Goal: Information Seeking & Learning: Learn about a topic

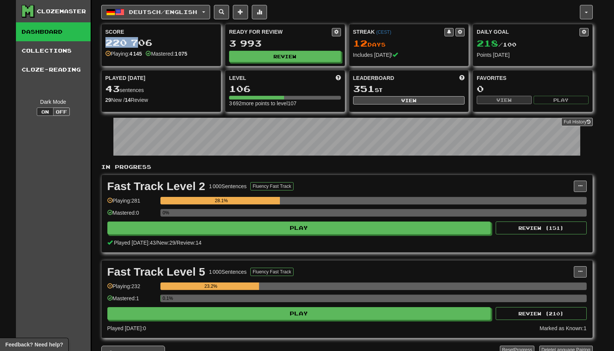
click at [99, 42] on div "Clozemaster Dashboard Collections Cloze-Reading Dark Mode On Off Dashboard Coll…" at bounding box center [307, 191] width 571 height 382
click at [394, 57] on span at bounding box center [394, 54] width 5 height 5
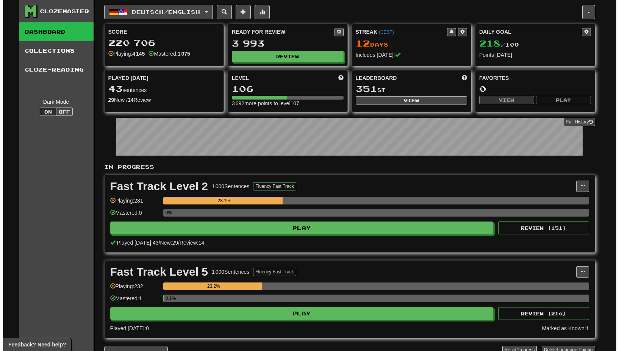
scroll to position [76, 0]
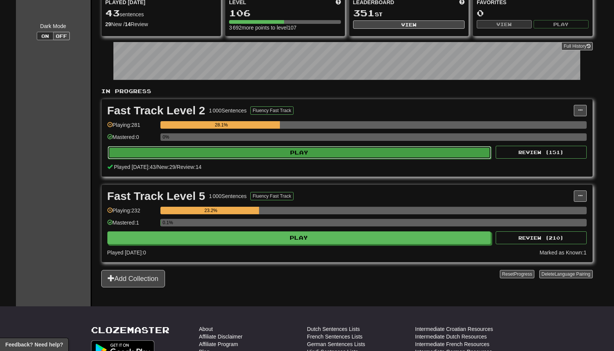
click at [292, 150] on button "Play" at bounding box center [300, 152] width 384 height 13
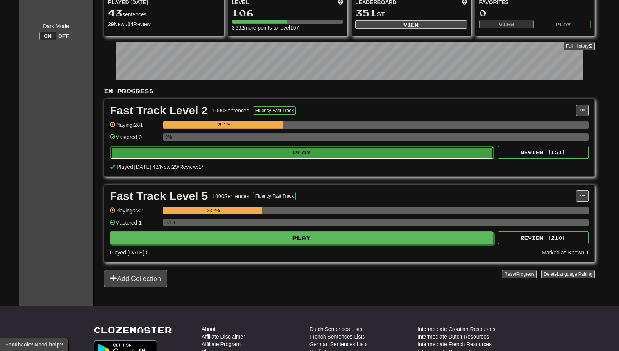
select select "********"
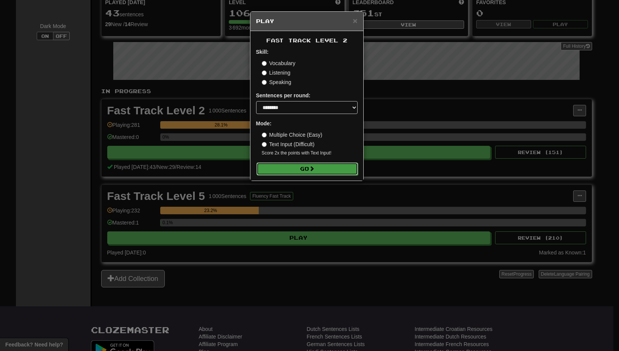
drag, startPoint x: 112, startPoint y: 0, endPoint x: 314, endPoint y: 171, distance: 264.1
click at [314, 171] on span at bounding box center [311, 168] width 5 height 5
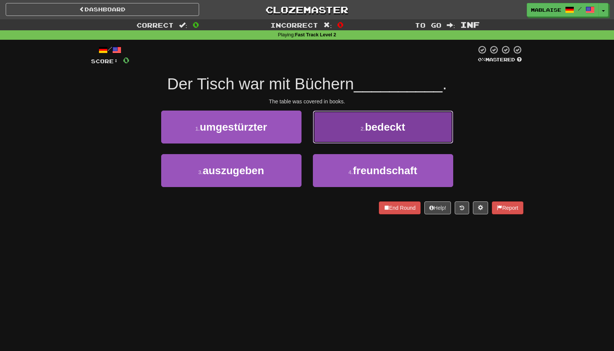
click at [377, 133] on span "bedeckt" at bounding box center [385, 127] width 40 height 12
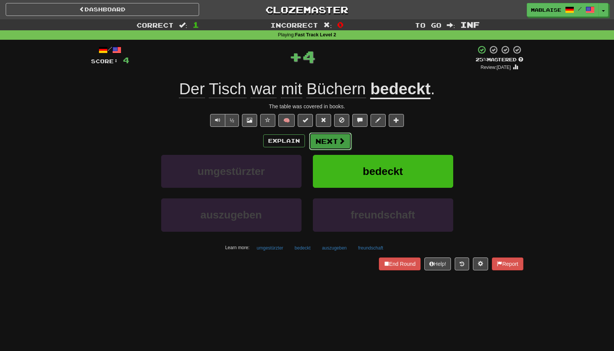
click at [334, 144] on button "Next" at bounding box center [330, 141] width 42 height 17
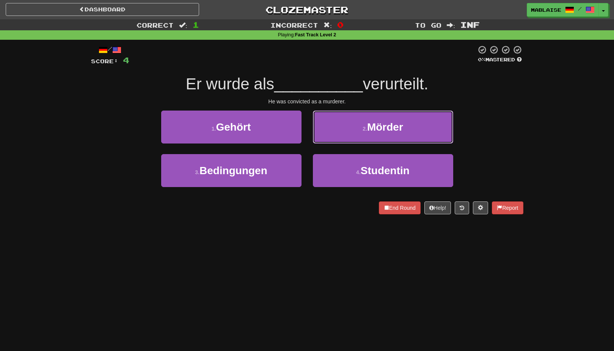
click at [416, 128] on button "2 . Mörder" at bounding box center [383, 127] width 140 height 33
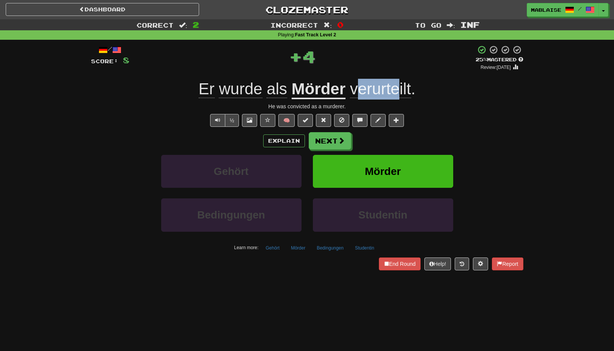
click at [400, 86] on span "verurteilt" at bounding box center [380, 89] width 61 height 18
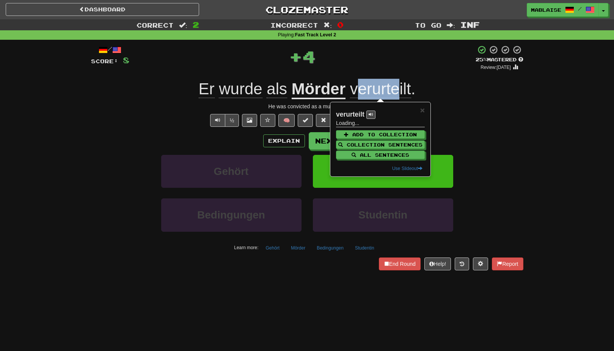
click at [401, 86] on span "verurteilt" at bounding box center [380, 89] width 61 height 18
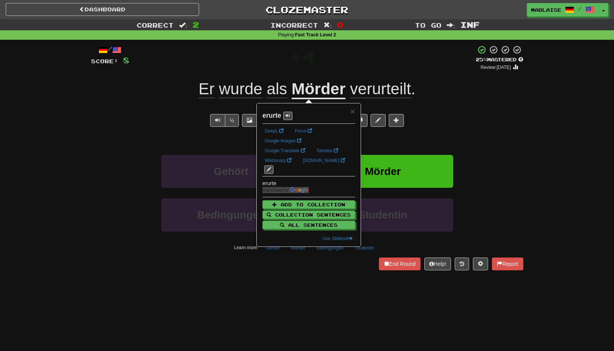
click at [269, 116] on strong "erurte" at bounding box center [271, 116] width 19 height 8
click at [368, 86] on span "verurteilt" at bounding box center [380, 89] width 61 height 18
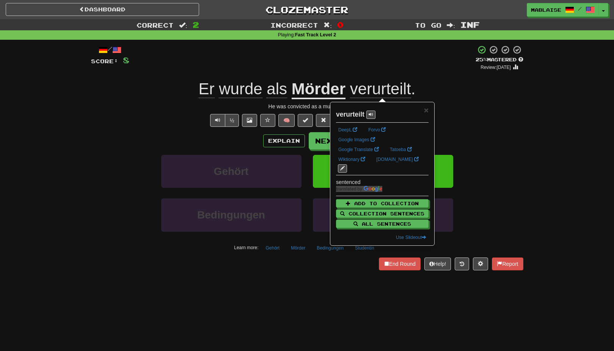
click at [348, 118] on strong "verurteilt" at bounding box center [350, 115] width 28 height 8
click at [347, 118] on strong "verurteilt" at bounding box center [350, 115] width 28 height 8
copy strong "verurteilt"
click at [184, 147] on div "Explain Next" at bounding box center [307, 140] width 432 height 17
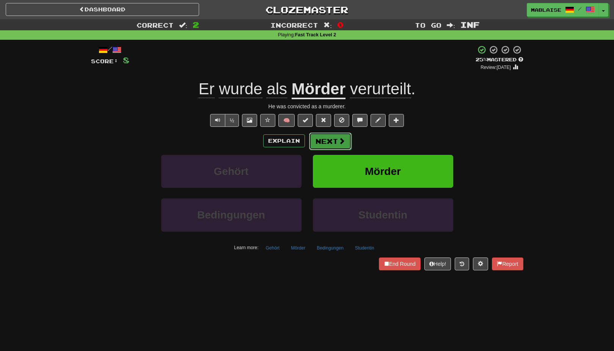
click at [320, 138] on button "Next" at bounding box center [330, 141] width 42 height 17
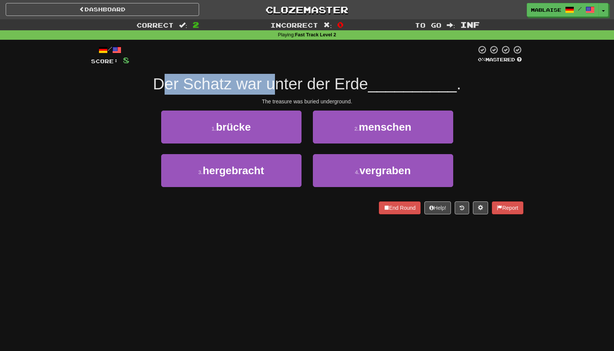
drag, startPoint x: 171, startPoint y: 86, endPoint x: 271, endPoint y: 83, distance: 100.1
click at [271, 83] on span "Der Schatz war unter der Erde" at bounding box center [260, 84] width 215 height 18
drag, startPoint x: 271, startPoint y: 83, endPoint x: 186, endPoint y: 85, distance: 85.3
click at [186, 85] on span "Der Schatz war unter der Erde" at bounding box center [260, 84] width 215 height 18
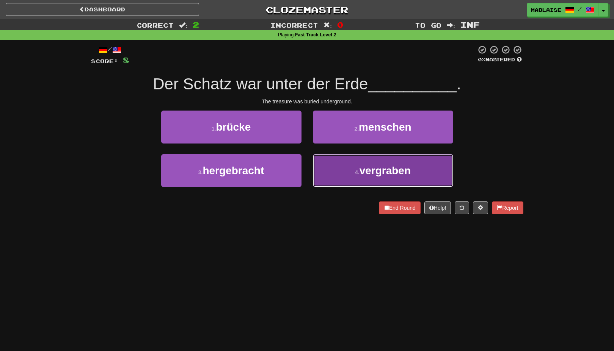
click at [345, 173] on button "4 . vergraben" at bounding box center [383, 170] width 140 height 33
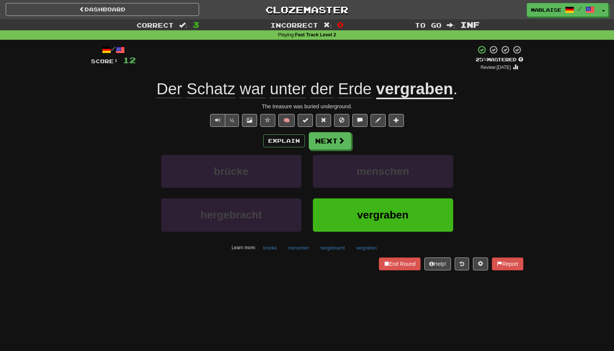
click at [399, 90] on u "vergraben" at bounding box center [414, 89] width 77 height 19
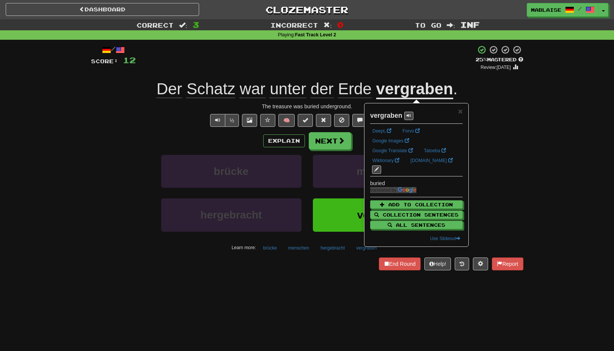
click at [382, 116] on strong "vergraben" at bounding box center [386, 116] width 32 height 8
copy strong "vergraben"
click at [338, 143] on span at bounding box center [341, 141] width 7 height 7
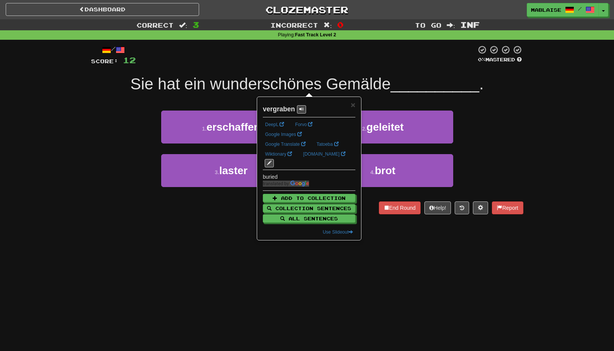
click at [84, 152] on div "Correct : 3 Incorrect : 0 To go : Inf Playing : Fast Track Level 2 / Score: 12 …" at bounding box center [307, 122] width 614 height 206
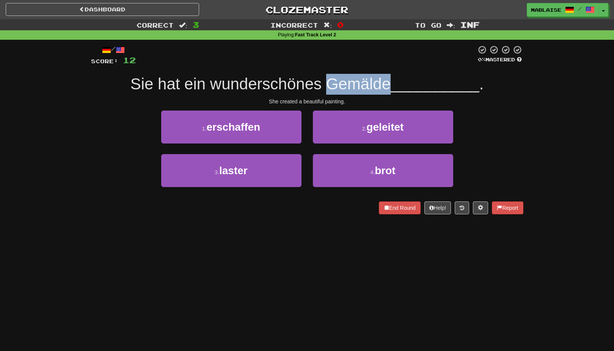
drag, startPoint x: 329, startPoint y: 84, endPoint x: 385, endPoint y: 86, distance: 56.5
click at [385, 86] on span "Sie hat ein wunderschönes Gemälde" at bounding box center [260, 84] width 260 height 18
click at [342, 85] on span "Sie hat ein wunderschönes Gemälde" at bounding box center [260, 84] width 260 height 18
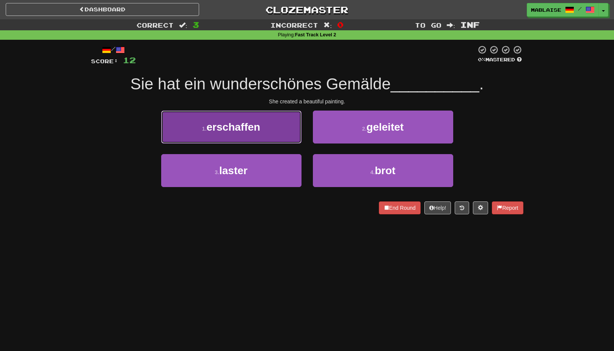
click at [257, 128] on span "erschaffen" at bounding box center [234, 127] width 54 height 12
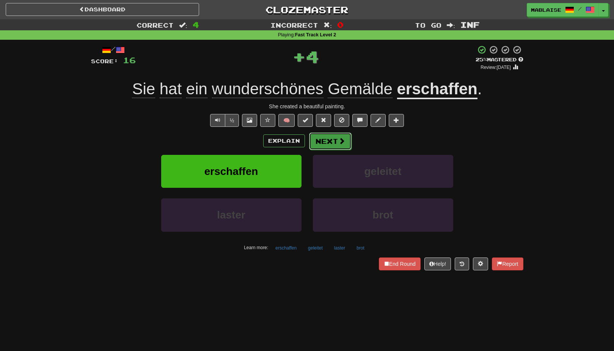
click at [319, 141] on button "Next" at bounding box center [330, 141] width 42 height 17
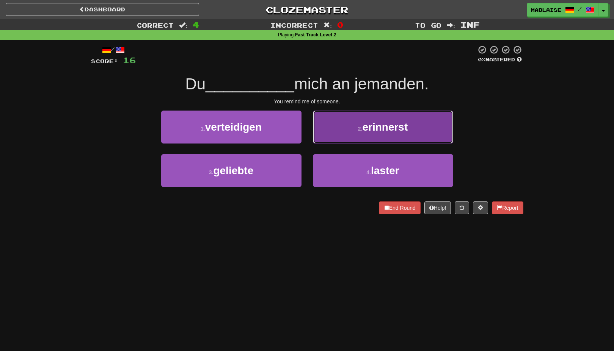
click at [381, 138] on button "2 . erinnerst" at bounding box center [383, 127] width 140 height 33
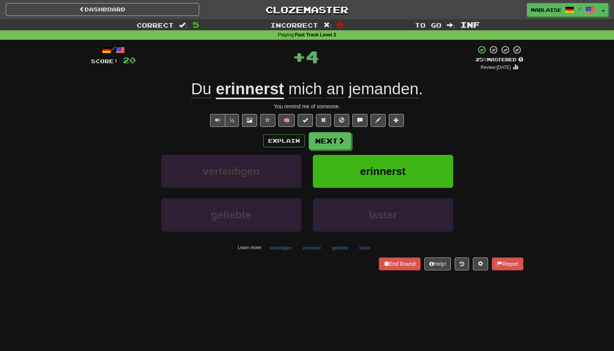
click at [301, 174] on div "verteidigen" at bounding box center [231, 177] width 152 height 44
click at [316, 180] on button "erinnerst" at bounding box center [383, 171] width 140 height 33
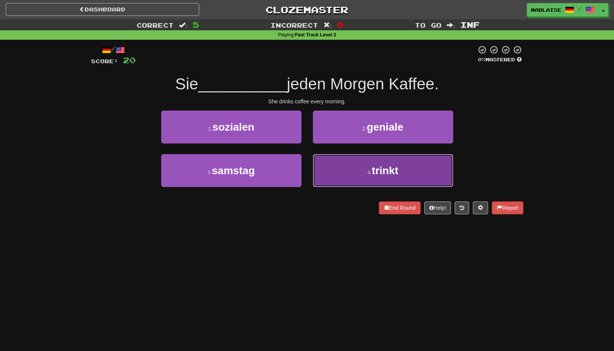
click at [365, 169] on button "4 . trinkt" at bounding box center [383, 170] width 140 height 33
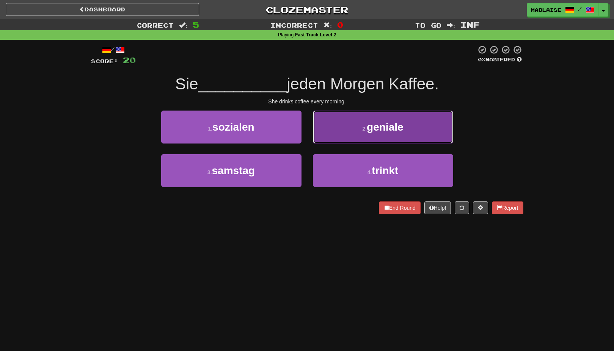
click at [340, 144] on button "2 . geniale" at bounding box center [383, 127] width 140 height 33
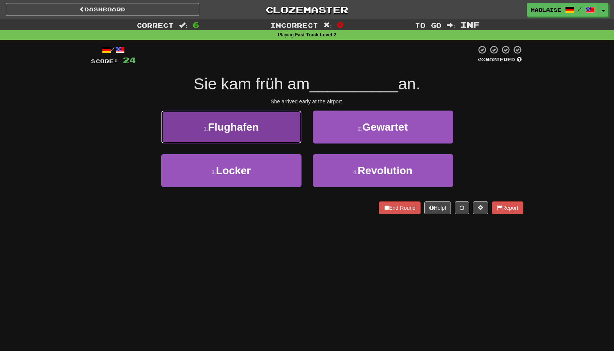
click at [249, 137] on button "1 . Flughafen" at bounding box center [231, 127] width 140 height 33
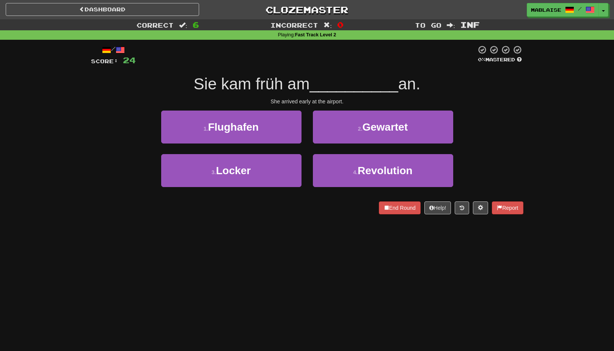
click at [311, 154] on div "2 . Gewartet" at bounding box center [383, 133] width 152 height 44
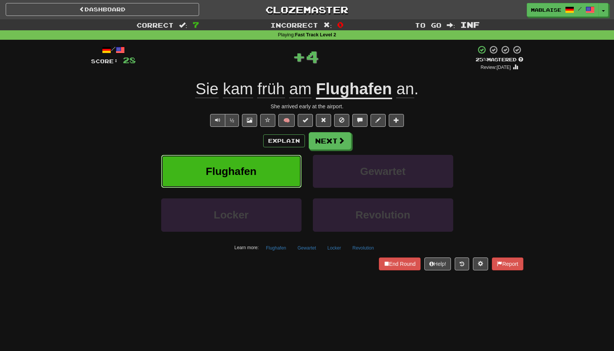
click at [269, 171] on button "Flughafen" at bounding box center [231, 171] width 140 height 33
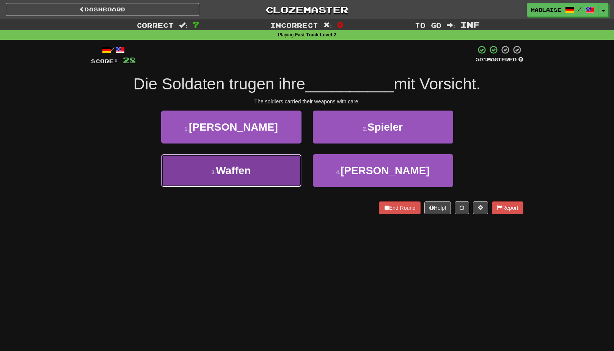
click at [240, 169] on span "Waffen" at bounding box center [233, 171] width 35 height 12
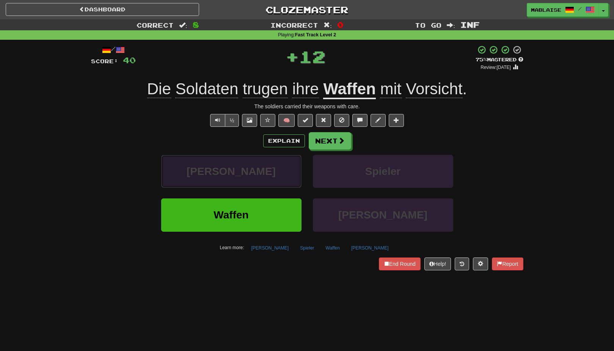
click at [239, 179] on button "Zufrieden" at bounding box center [231, 171] width 140 height 33
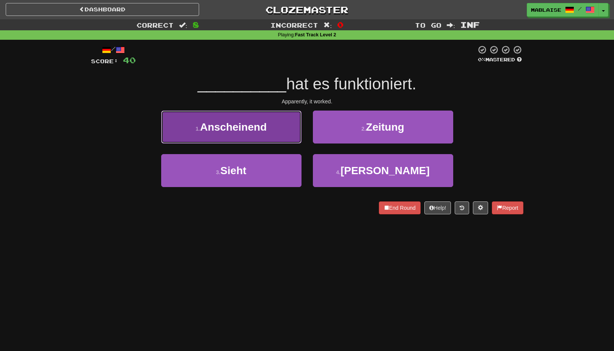
click at [255, 131] on span "Anscheinend" at bounding box center [233, 127] width 67 height 12
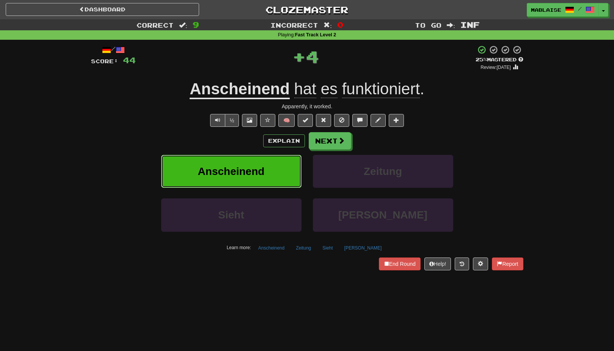
click at [234, 173] on span "Anscheinend" at bounding box center [231, 172] width 67 height 12
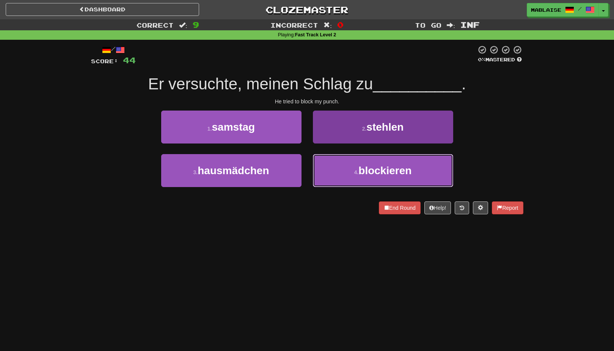
click at [370, 155] on button "4 . blockieren" at bounding box center [383, 170] width 140 height 33
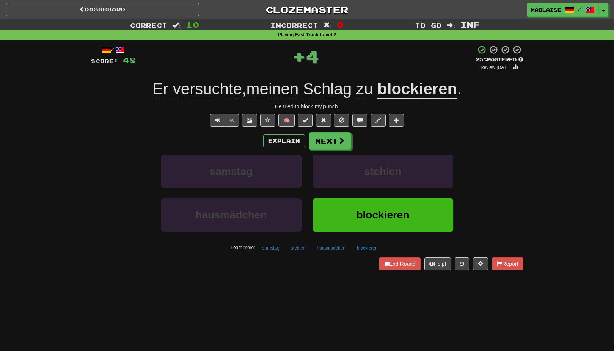
click at [328, 80] on span "Schlag" at bounding box center [327, 89] width 49 height 18
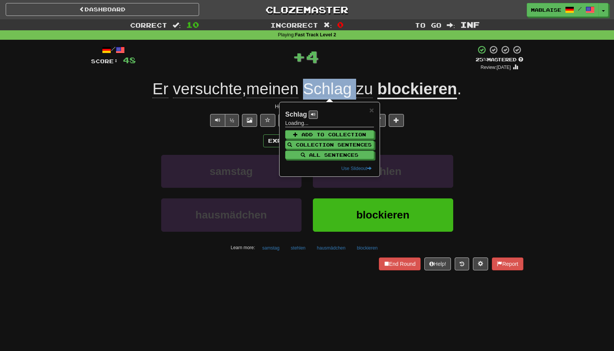
click at [328, 80] on span "Schlag" at bounding box center [327, 89] width 49 height 18
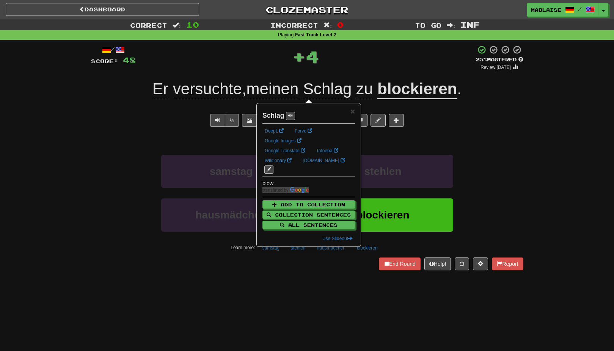
click at [269, 116] on strong "Schlag" at bounding box center [273, 116] width 22 height 8
copy strong "Schlag"
drag, startPoint x: 129, startPoint y: 146, endPoint x: 350, endPoint y: 146, distance: 220.9
click at [134, 146] on div "Explain Next" at bounding box center [307, 140] width 432 height 17
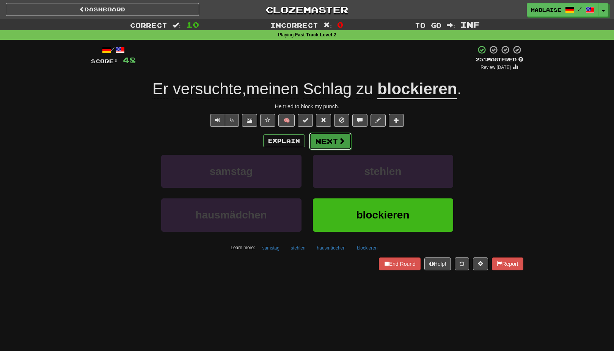
click at [336, 145] on button "Next" at bounding box center [330, 141] width 42 height 17
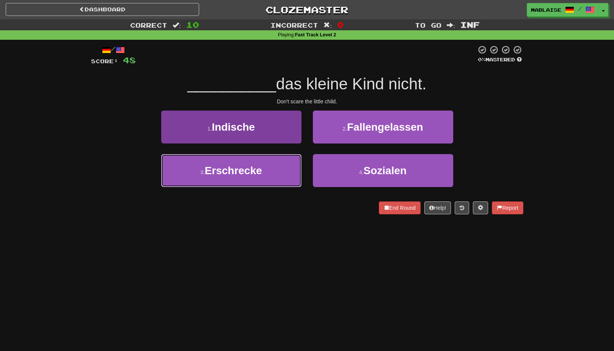
click at [257, 175] on span "Erschrecke" at bounding box center [233, 171] width 57 height 12
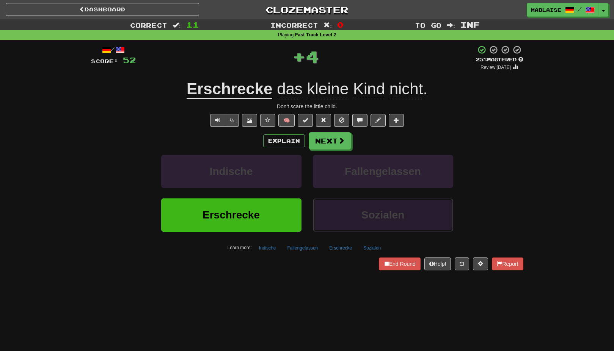
click at [341, 206] on button "Sozialen" at bounding box center [383, 215] width 140 height 33
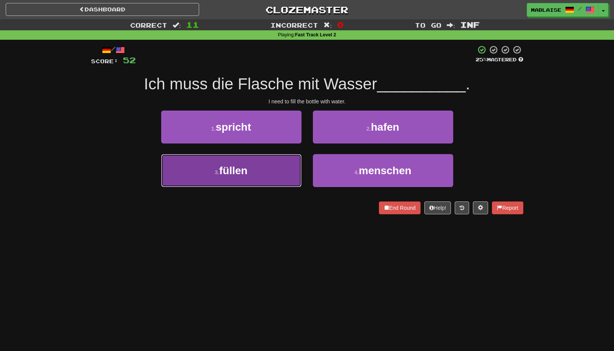
click at [268, 179] on button "3 . füllen" at bounding box center [231, 170] width 140 height 33
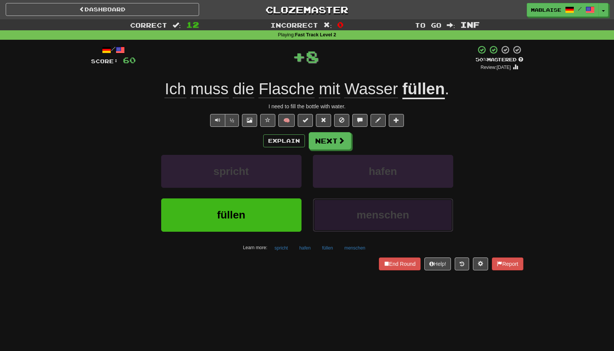
click at [314, 206] on button "menschen" at bounding box center [383, 215] width 140 height 33
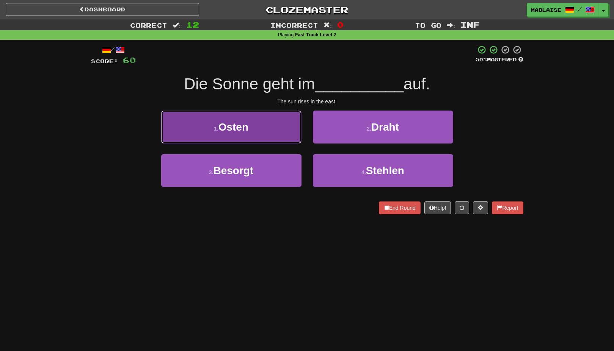
click at [256, 125] on button "1 . Osten" at bounding box center [231, 127] width 140 height 33
click at [297, 144] on button "1 . Osten" at bounding box center [231, 127] width 140 height 33
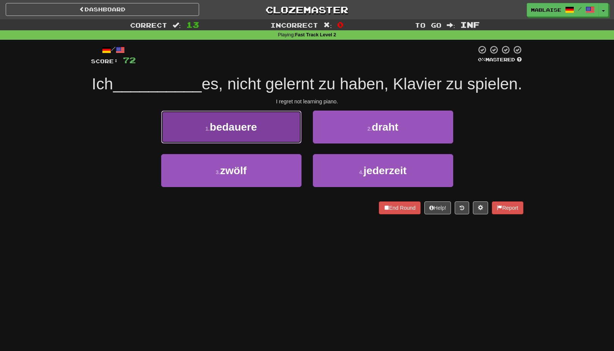
click at [234, 133] on span "bedauere" at bounding box center [233, 127] width 47 height 12
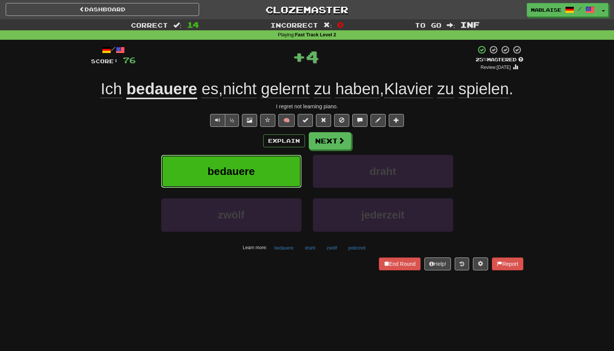
click at [266, 188] on button "bedauere" at bounding box center [231, 171] width 140 height 33
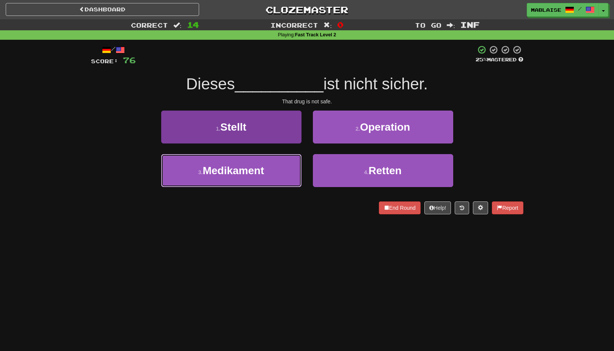
click at [269, 174] on button "3 . Medikament" at bounding box center [231, 170] width 140 height 33
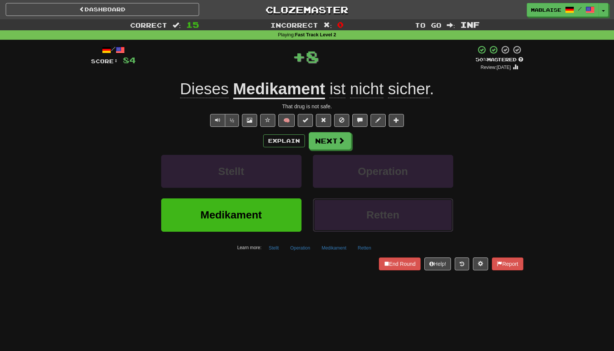
click at [316, 204] on button "Retten" at bounding box center [383, 215] width 140 height 33
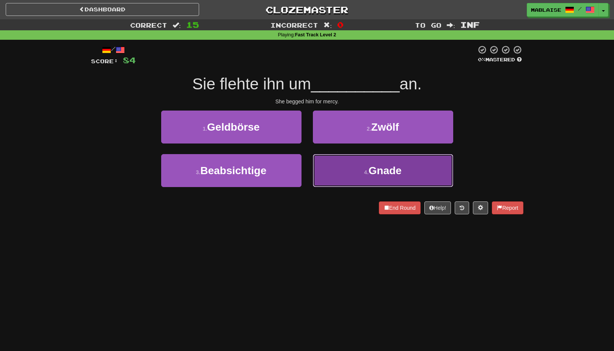
click at [346, 172] on button "4 . Gnade" at bounding box center [383, 170] width 140 height 33
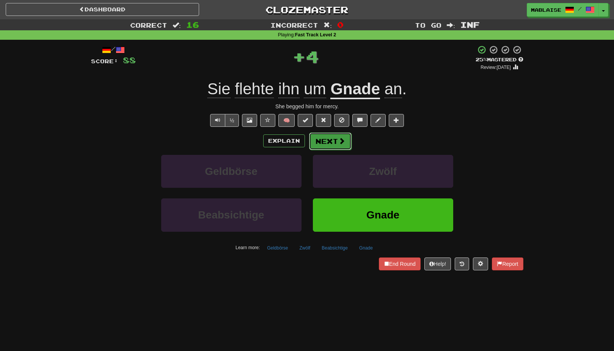
click at [319, 148] on button "Next" at bounding box center [330, 141] width 42 height 17
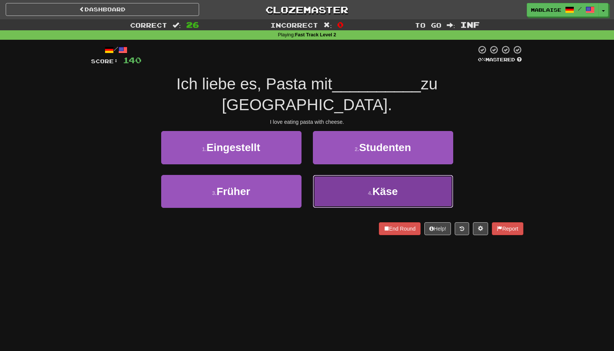
click at [361, 175] on button "4 . Käse" at bounding box center [383, 191] width 140 height 33
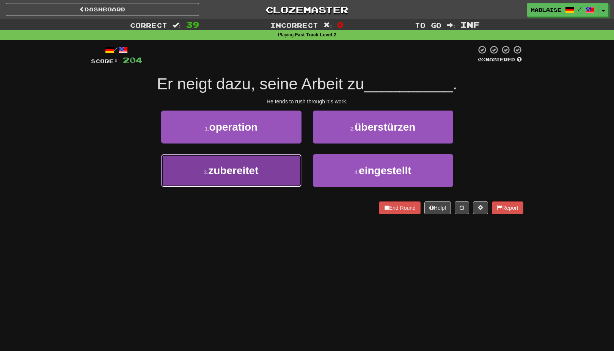
click at [204, 174] on small "3 ." at bounding box center [206, 172] width 5 height 6
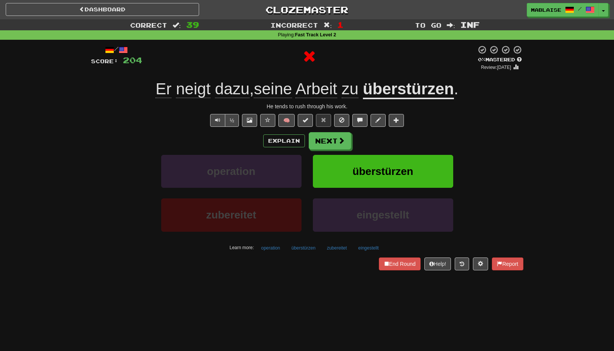
click at [198, 92] on span "neigt" at bounding box center [193, 89] width 34 height 18
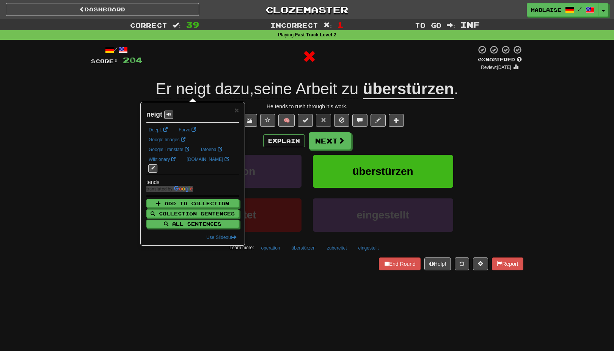
click at [153, 115] on strong "neigt" at bounding box center [154, 115] width 16 height 8
copy strong "neigt"
click at [412, 93] on u "überstürzen" at bounding box center [408, 89] width 91 height 19
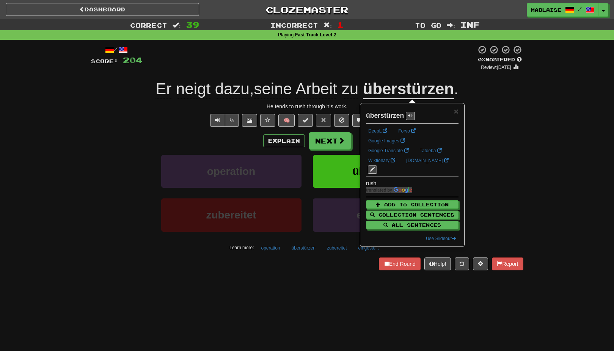
click at [387, 113] on strong "überstürzen" at bounding box center [385, 116] width 38 height 8
copy strong "überstürzen"
click at [333, 139] on button "Next" at bounding box center [330, 141] width 42 height 17
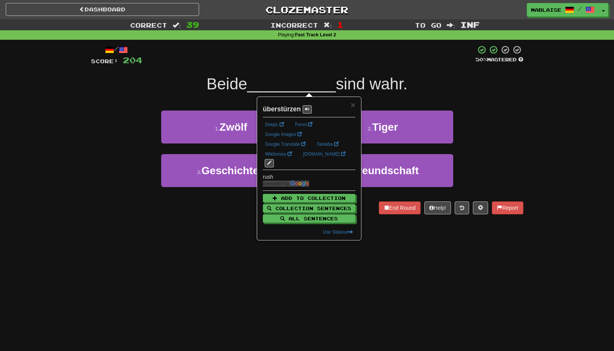
click at [125, 118] on div "1 . Zwölf 2 . Tiger" at bounding box center [307, 133] width 455 height 44
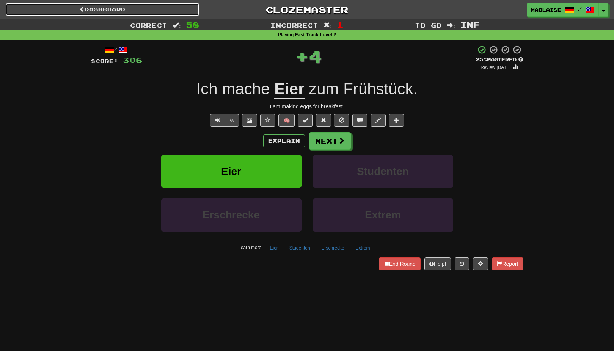
click at [112, 8] on link "Dashboard" at bounding box center [102, 9] width 193 height 13
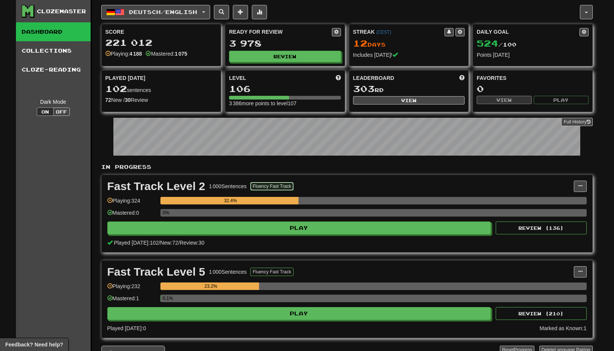
click at [269, 184] on button "Fluency Fast Track" at bounding box center [271, 186] width 43 height 8
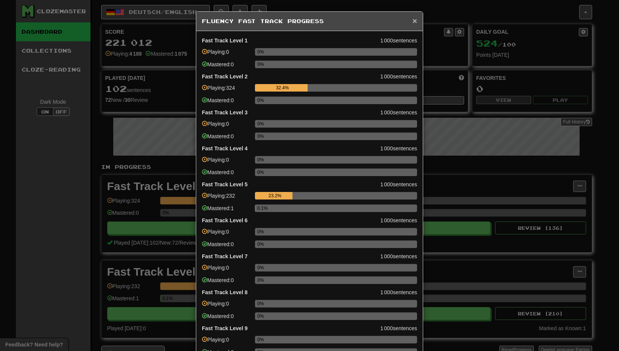
click at [413, 22] on span "×" at bounding box center [415, 20] width 5 height 9
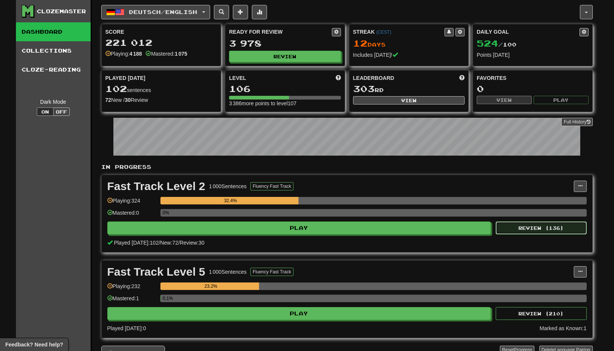
click at [565, 225] on button "Review ( 136 )" at bounding box center [540, 228] width 91 height 13
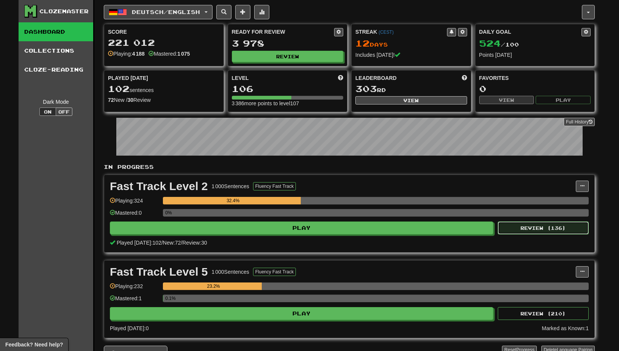
select select "********"
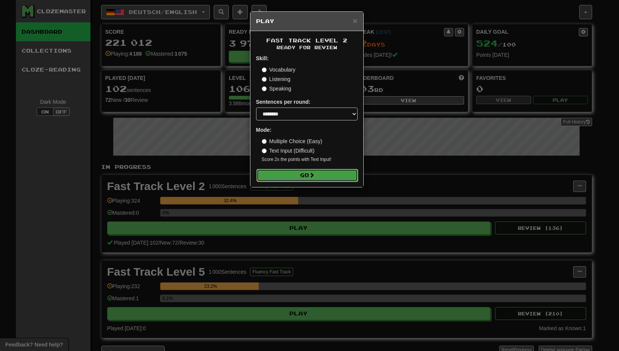
click at [294, 172] on button "Go" at bounding box center [308, 175] width 102 height 13
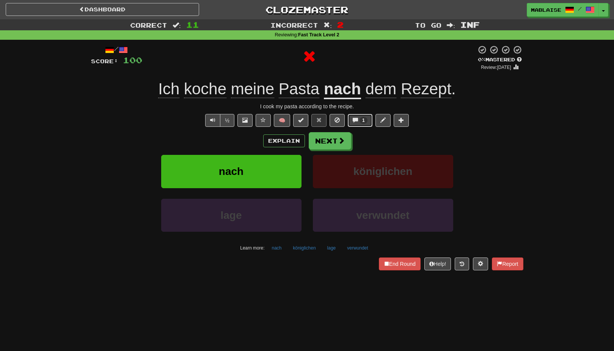
click at [355, 118] on span at bounding box center [354, 119] width 5 height 5
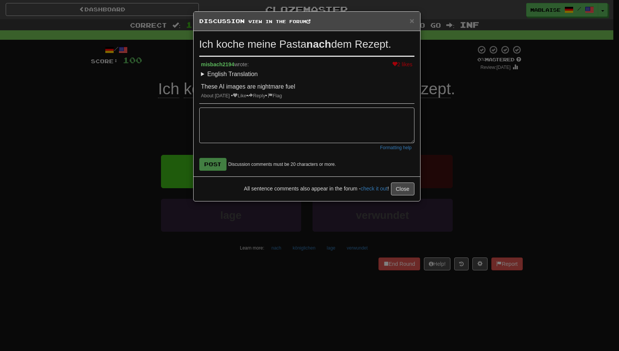
click at [132, 134] on div "× Discussion View in the forum Ich koche meine Pasta nach dem Rezept. 2 likes m…" at bounding box center [309, 175] width 619 height 351
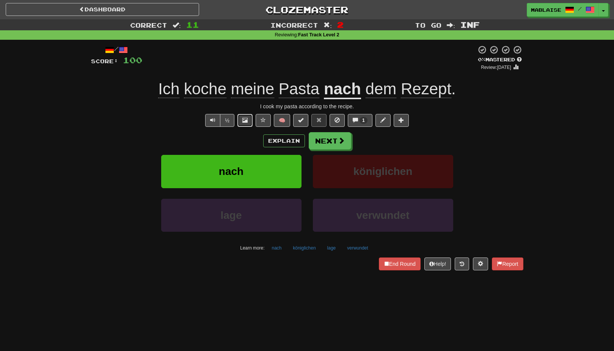
click at [246, 123] on span at bounding box center [244, 119] width 5 height 5
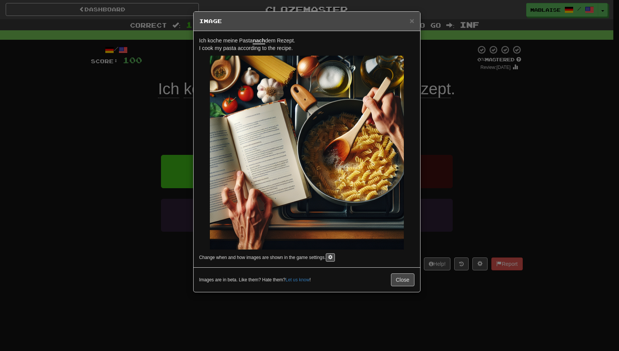
click at [523, 134] on div "× Image Ich koche meine Pasta nach dem Rezept. I cook my pasta according to the…" at bounding box center [309, 175] width 619 height 351
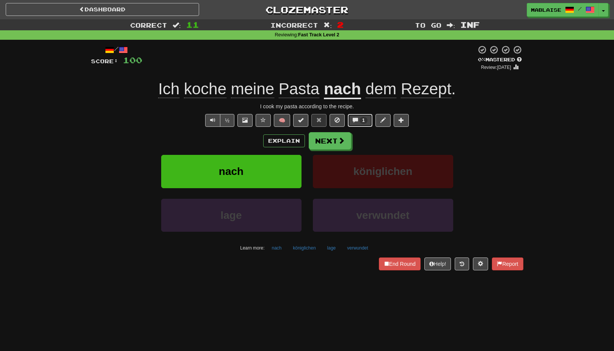
click at [362, 123] on span "1" at bounding box center [363, 120] width 3 height 5
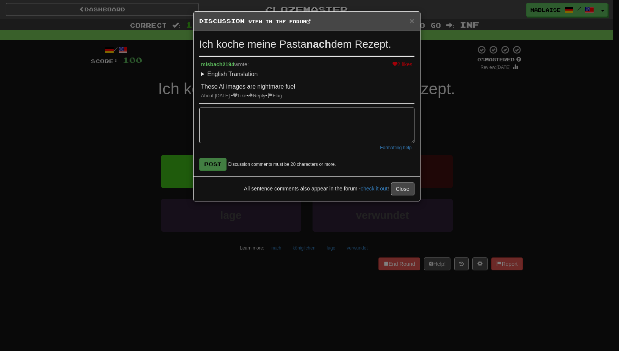
click at [559, 151] on div "× Discussion View in the forum Ich koche meine Pasta nach dem Rezept. 2 likes m…" at bounding box center [309, 175] width 619 height 351
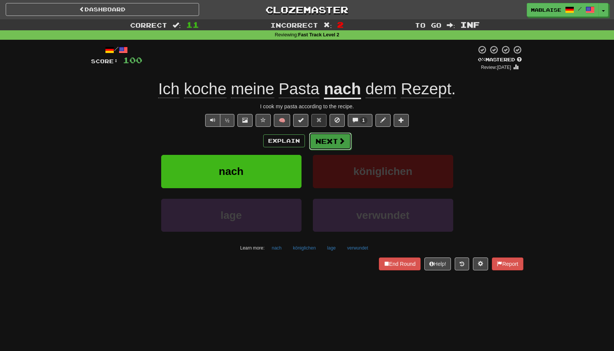
click at [331, 144] on button "Next" at bounding box center [330, 141] width 42 height 17
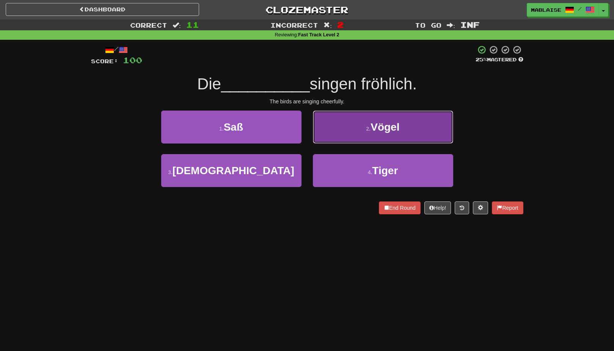
click at [370, 134] on button "2 . Vögel" at bounding box center [383, 127] width 140 height 33
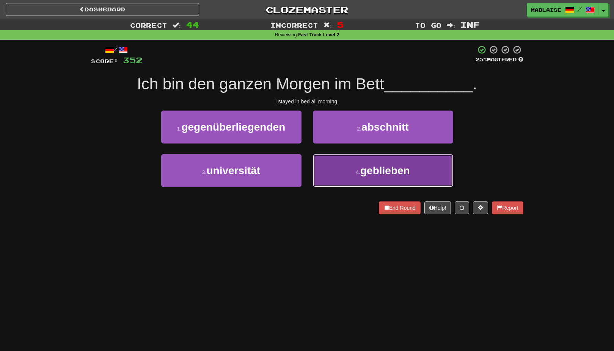
click at [365, 165] on span "geblieben" at bounding box center [385, 171] width 50 height 12
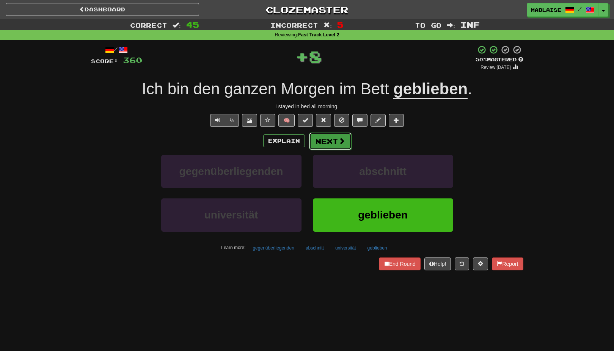
click at [318, 143] on button "Next" at bounding box center [330, 141] width 42 height 17
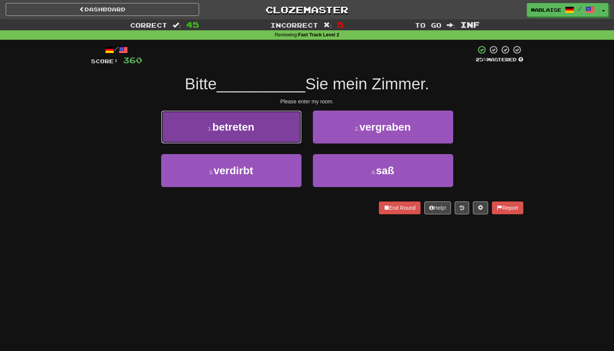
click at [285, 137] on button "1 . betreten" at bounding box center [231, 127] width 140 height 33
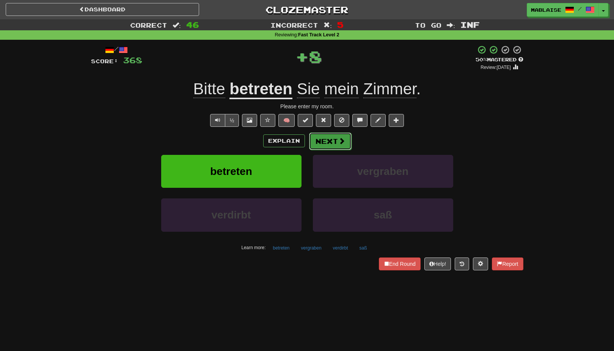
click at [331, 146] on button "Next" at bounding box center [330, 141] width 42 height 17
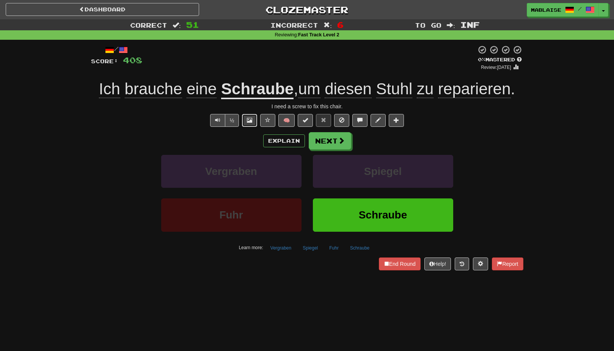
click at [252, 119] on span at bounding box center [249, 119] width 5 height 5
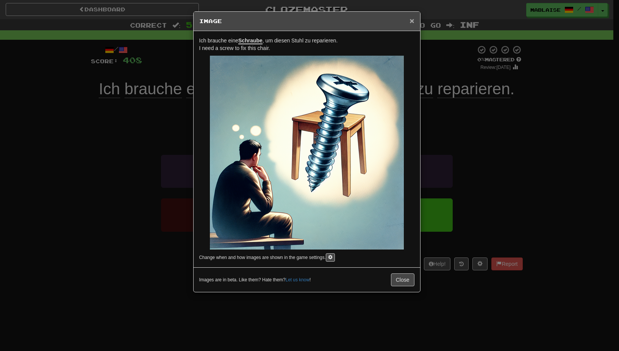
click at [413, 23] on span "×" at bounding box center [412, 20] width 5 height 9
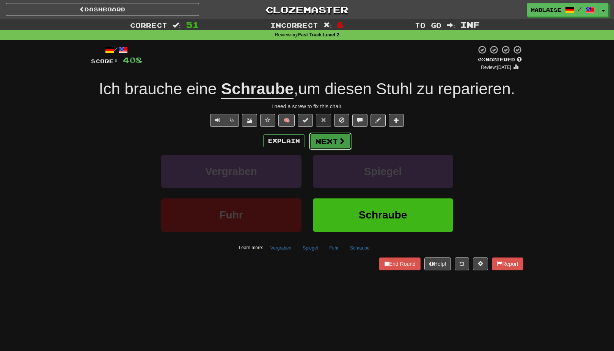
click at [335, 142] on button "Next" at bounding box center [330, 141] width 42 height 17
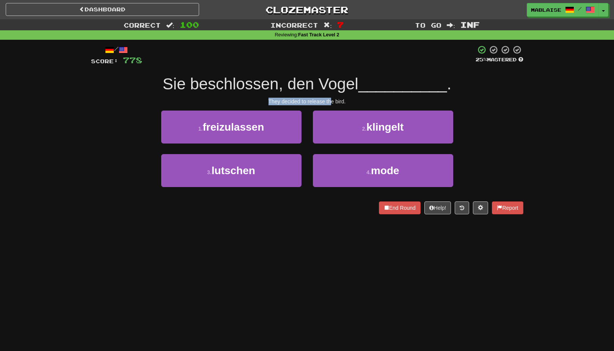
drag, startPoint x: 280, startPoint y: 99, endPoint x: 331, endPoint y: 99, distance: 50.8
click at [331, 99] on div "They decided to release the bird." at bounding box center [307, 102] width 432 height 8
drag, startPoint x: 331, startPoint y: 99, endPoint x: 304, endPoint y: 102, distance: 27.8
click at [304, 102] on div "They decided to release the bird." at bounding box center [307, 102] width 432 height 8
click at [135, 9] on link "Dashboard" at bounding box center [102, 9] width 193 height 13
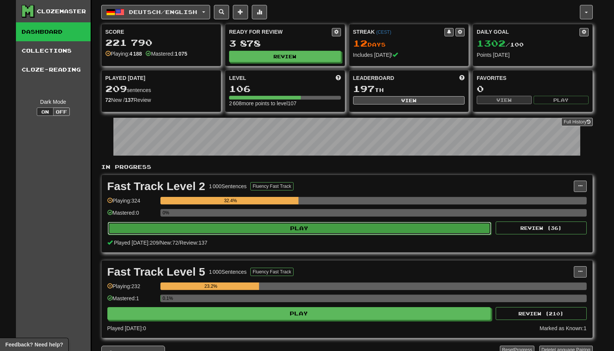
click at [312, 225] on button "Play" at bounding box center [300, 228] width 384 height 13
select select "********"
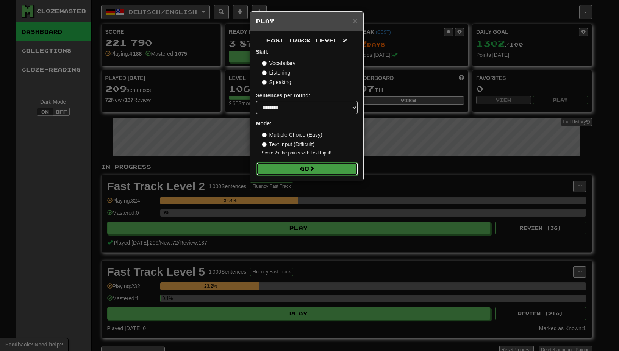
click at [291, 166] on button "Go" at bounding box center [308, 169] width 102 height 13
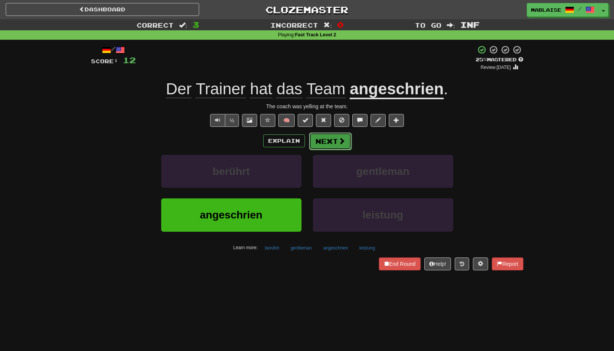
click at [331, 140] on button "Next" at bounding box center [330, 141] width 42 height 17
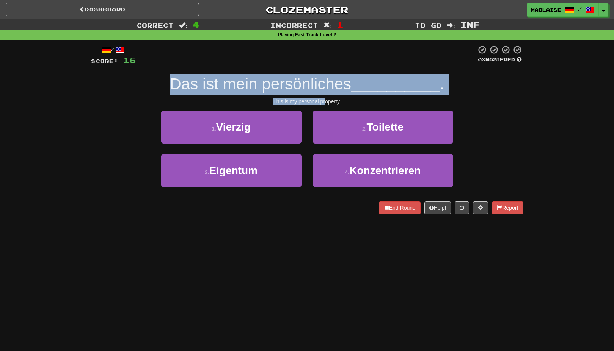
drag, startPoint x: 258, startPoint y: 92, endPoint x: 324, endPoint y: 96, distance: 66.0
click at [324, 96] on div "/ Score: 16 0 % Mastered Das ist mein persönliches __________ . This is my pers…" at bounding box center [307, 129] width 432 height 169
click at [255, 91] on span "Das ist mein persönliches" at bounding box center [261, 84] width 182 height 18
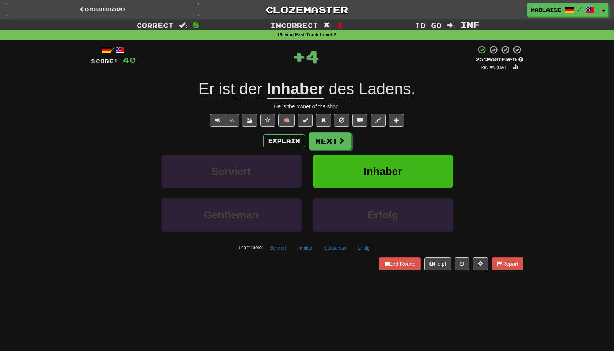
click at [290, 81] on u "Inhaber" at bounding box center [295, 89] width 58 height 19
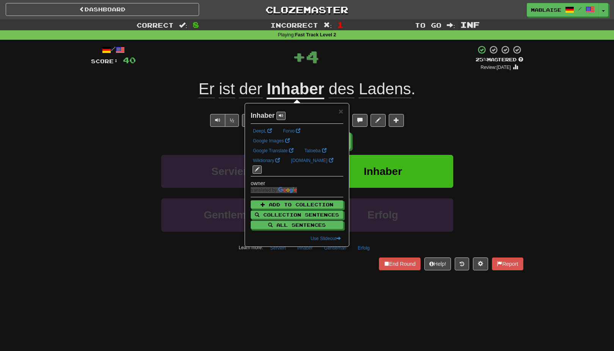
drag, startPoint x: 150, startPoint y: 127, endPoint x: 229, endPoint y: 132, distance: 78.6
click at [151, 127] on div "/ Score: 40 + 4 25 % Mastered Review: 2025-09-20 Er ist der Inhaber des Ladens …" at bounding box center [307, 157] width 432 height 225
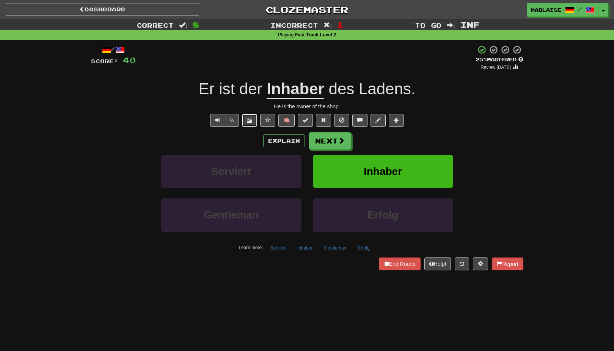
click at [246, 117] on button at bounding box center [249, 120] width 15 height 13
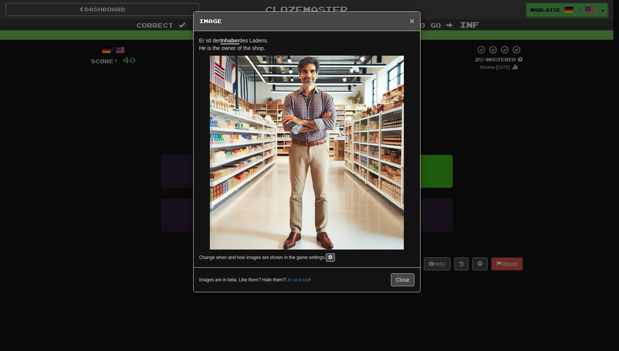
click at [411, 22] on span "×" at bounding box center [412, 20] width 5 height 9
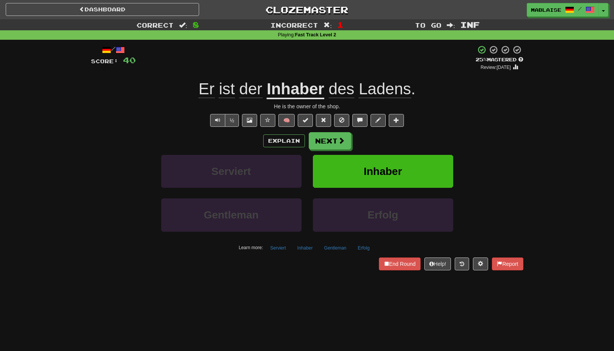
click at [294, 89] on u "Inhaber" at bounding box center [295, 89] width 58 height 19
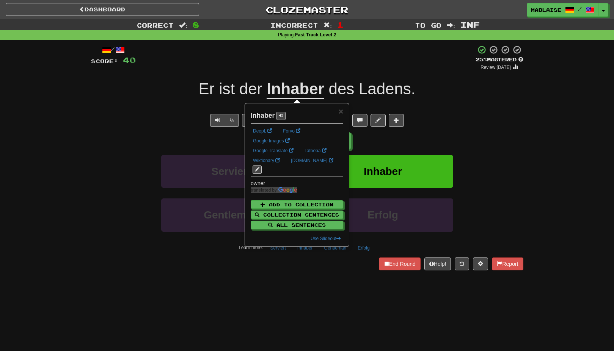
click at [263, 115] on strong "Inhaber" at bounding box center [263, 116] width 24 height 8
copy strong "Inhaber"
drag, startPoint x: 471, startPoint y: 130, endPoint x: 460, endPoint y: 131, distance: 11.4
click at [471, 130] on div "/ Score: 40 + 4 25 % Mastered Review: 2025-09-20 Er ist der Inhaber des Ladens …" at bounding box center [307, 157] width 432 height 225
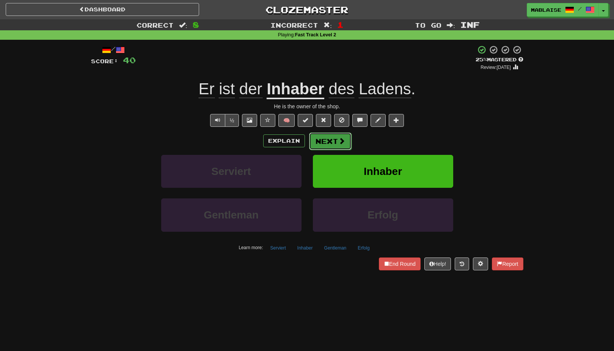
click at [338, 138] on span at bounding box center [341, 141] width 7 height 7
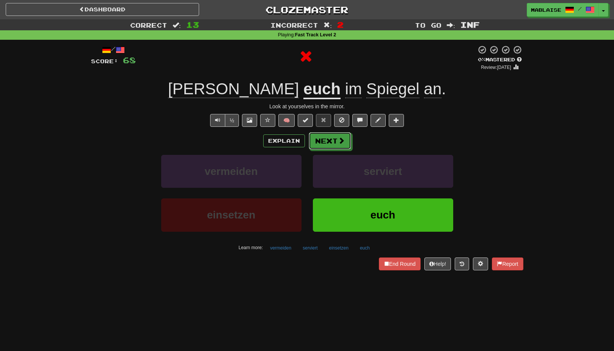
click at [338, 138] on span at bounding box center [341, 140] width 7 height 7
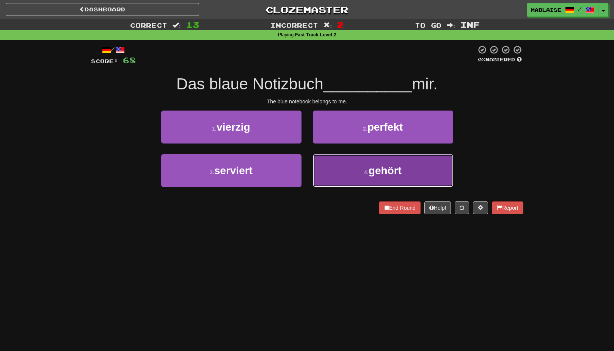
click at [336, 162] on button "4 . gehört" at bounding box center [383, 170] width 140 height 33
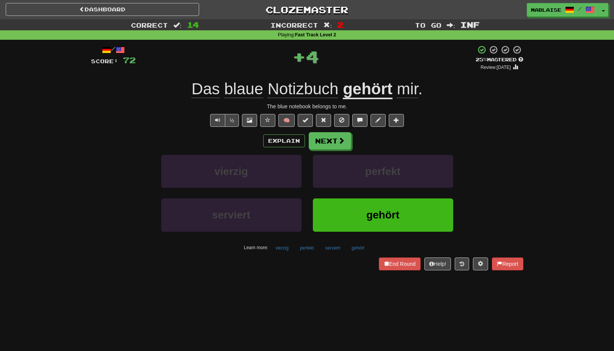
drag, startPoint x: 379, startPoint y: 233, endPoint x: 377, endPoint y: 228, distance: 5.1
click at [378, 233] on div "gehört" at bounding box center [383, 221] width 152 height 44
click at [368, 219] on span "gehört" at bounding box center [382, 215] width 33 height 12
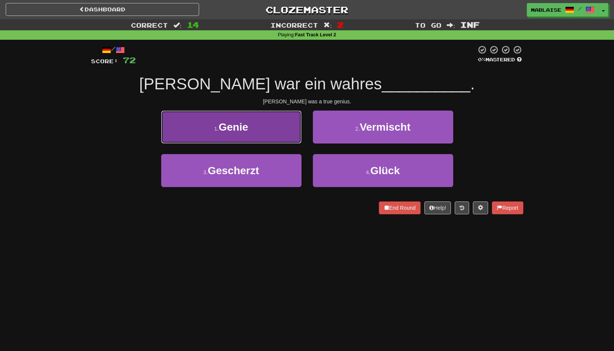
click at [273, 128] on button "1 . Genie" at bounding box center [231, 127] width 140 height 33
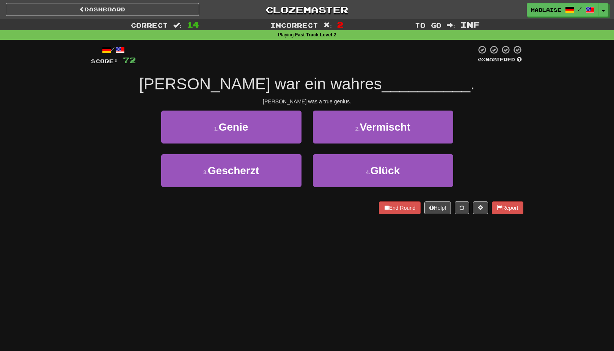
click at [312, 154] on div "2 . Vermischt" at bounding box center [383, 133] width 152 height 44
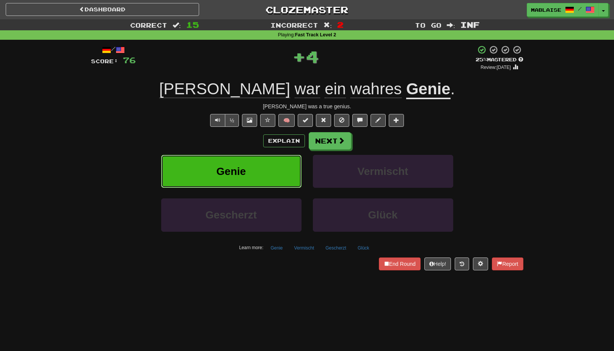
click at [275, 167] on button "Genie" at bounding box center [231, 171] width 140 height 33
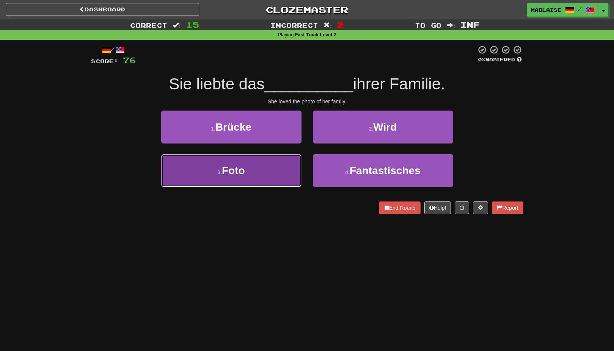
click at [275, 167] on button "3 . Foto" at bounding box center [231, 170] width 140 height 33
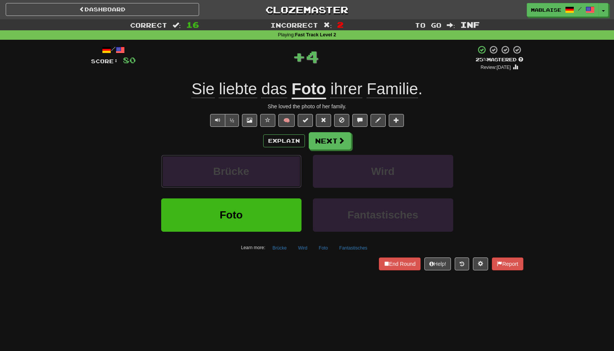
click at [275, 167] on button "Brücke" at bounding box center [231, 171] width 140 height 33
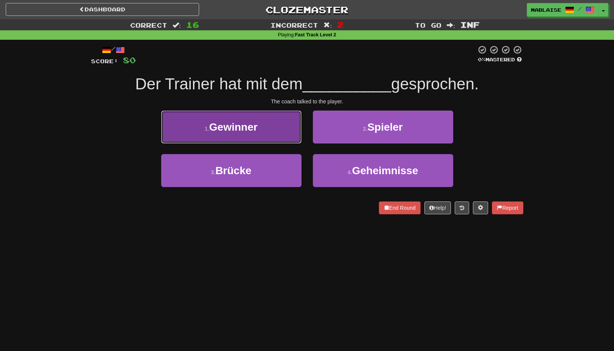
click at [268, 140] on button "1 . Gewinner" at bounding box center [231, 127] width 140 height 33
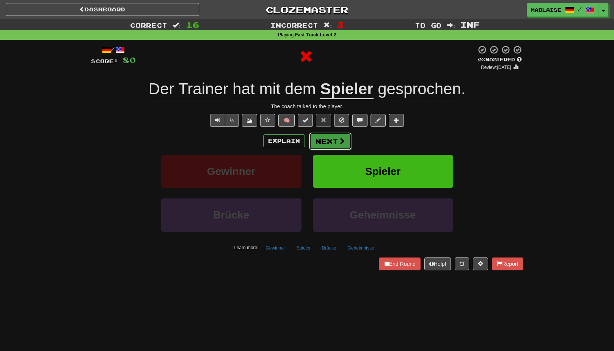
click at [321, 142] on button "Next" at bounding box center [330, 141] width 42 height 17
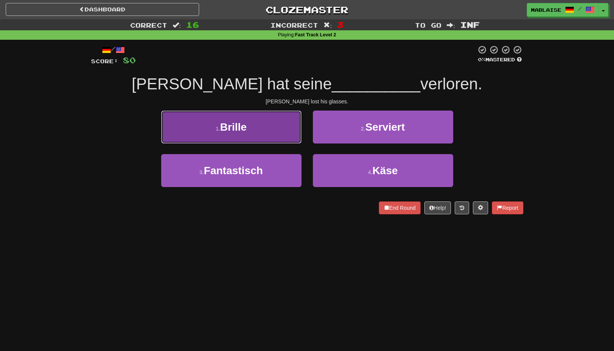
click at [275, 135] on button "1 . Brille" at bounding box center [231, 127] width 140 height 33
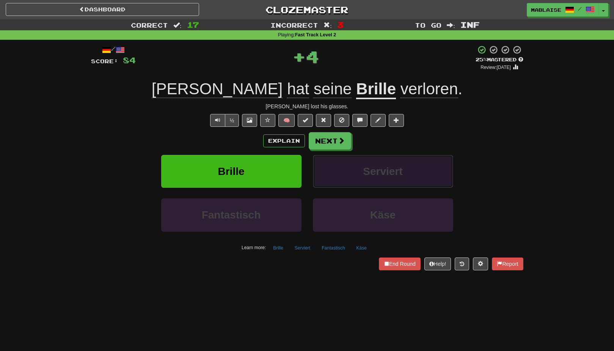
click at [347, 179] on button "Serviert" at bounding box center [383, 171] width 140 height 33
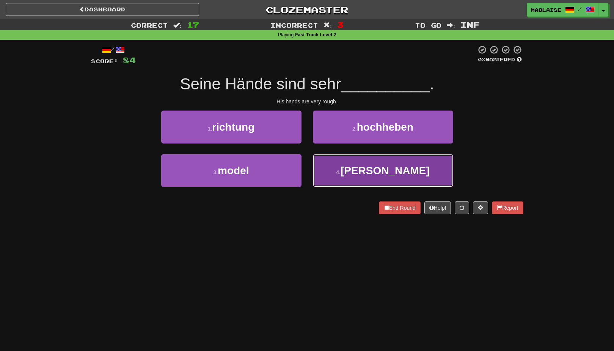
click at [404, 175] on button "4 . rau" at bounding box center [383, 170] width 140 height 33
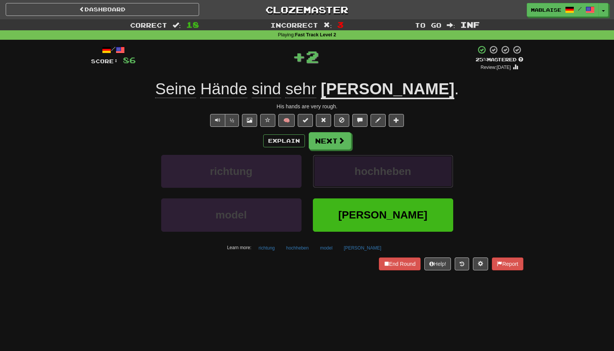
click at [355, 172] on span "hochheben" at bounding box center [382, 172] width 56 height 12
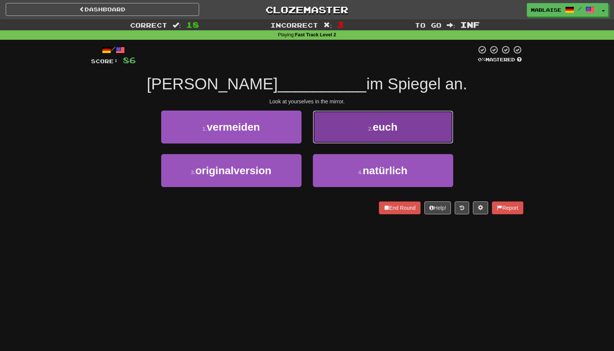
click at [355, 131] on button "2 . euch" at bounding box center [383, 127] width 140 height 33
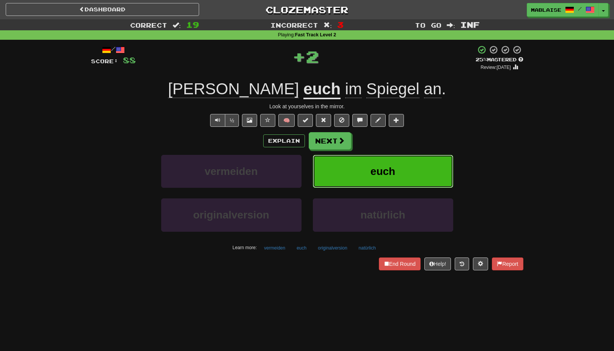
click at [335, 158] on button "euch" at bounding box center [383, 171] width 140 height 33
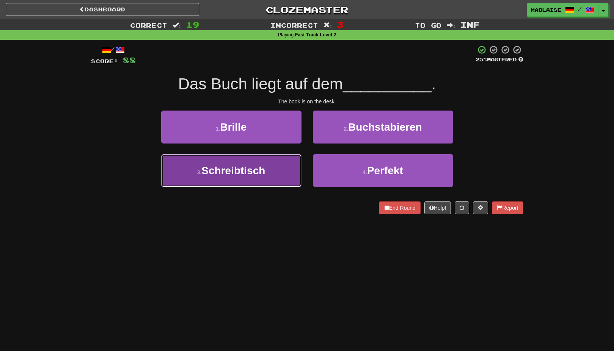
click at [271, 171] on button "3 . Schreibtisch" at bounding box center [231, 170] width 140 height 33
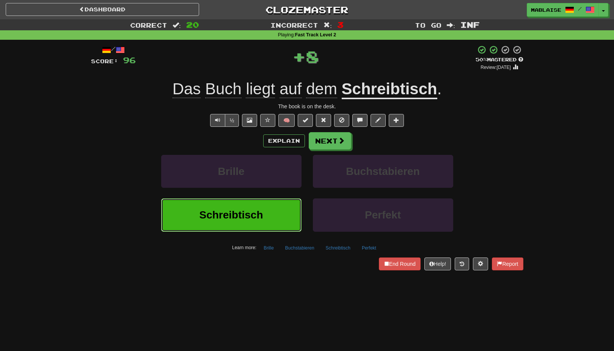
click at [246, 209] on button "Schreibtisch" at bounding box center [231, 215] width 140 height 33
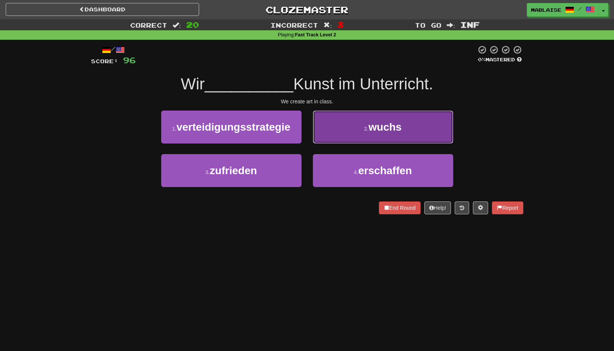
click at [398, 140] on button "2 . wuchs" at bounding box center [383, 127] width 140 height 33
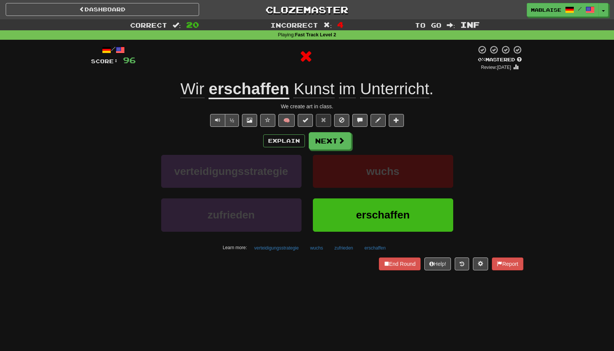
click at [266, 91] on u "erschaffen" at bounding box center [248, 89] width 80 height 19
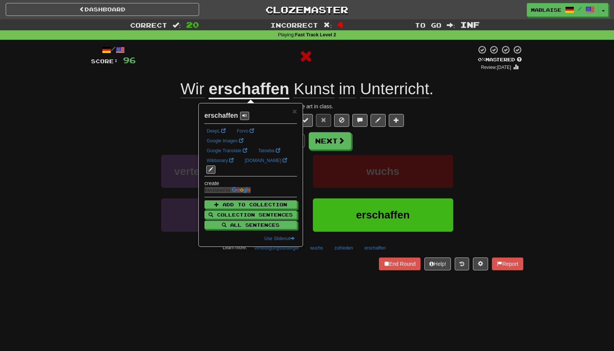
click at [219, 115] on strong "erschaffen" at bounding box center [221, 116] width 34 height 8
copy strong "erschaffen"
drag, startPoint x: 294, startPoint y: 111, endPoint x: 277, endPoint y: 115, distance: 17.4
click at [295, 111] on span "×" at bounding box center [294, 111] width 5 height 9
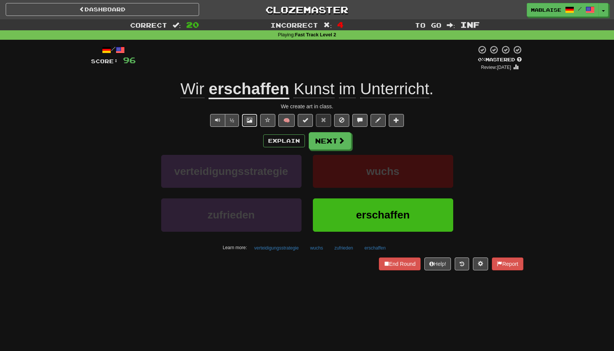
click at [250, 116] on button at bounding box center [249, 120] width 15 height 13
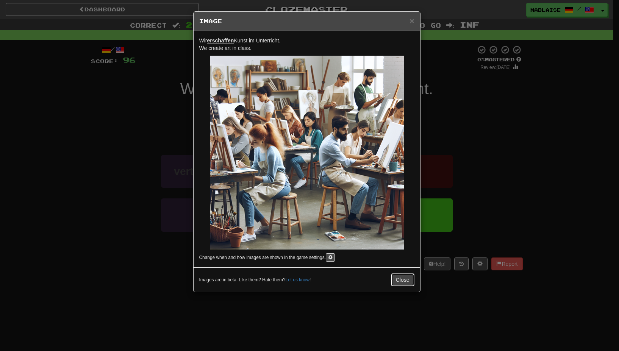
click at [404, 280] on button "Close" at bounding box center [402, 280] width 23 height 13
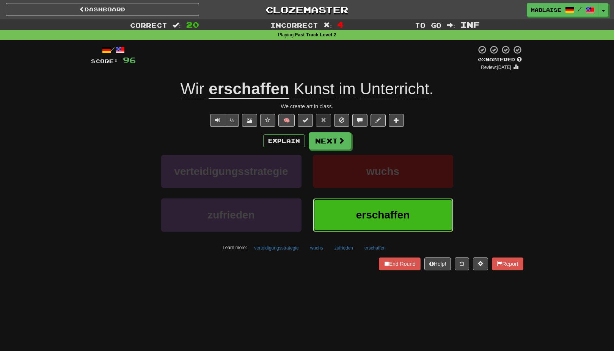
click at [399, 208] on button "erschaffen" at bounding box center [383, 215] width 140 height 33
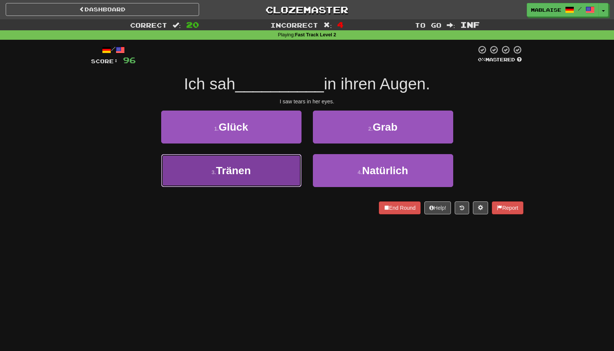
click at [249, 168] on span "Tränen" at bounding box center [233, 171] width 35 height 12
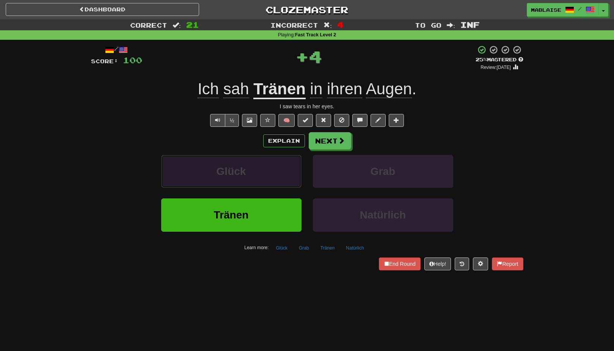
click at [255, 183] on button "Glück" at bounding box center [231, 171] width 140 height 33
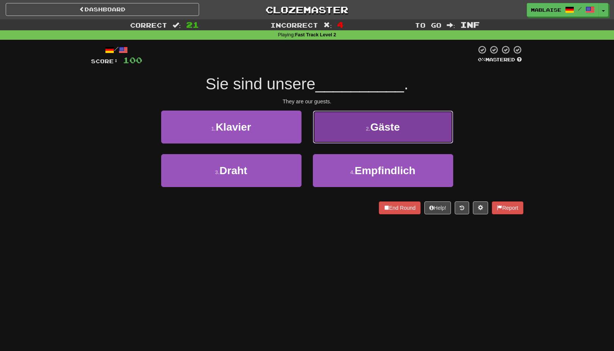
drag, startPoint x: 362, startPoint y: 136, endPoint x: 322, endPoint y: 184, distance: 62.5
click at [361, 136] on button "2 . Gäste" at bounding box center [383, 127] width 140 height 33
click at [322, 144] on button "2 . Gäste" at bounding box center [383, 127] width 140 height 33
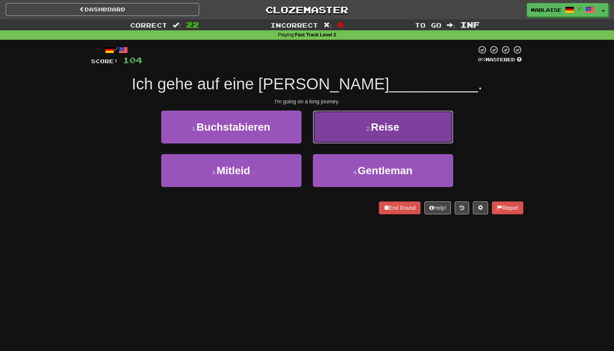
click at [355, 132] on button "2 . Reise" at bounding box center [383, 127] width 140 height 33
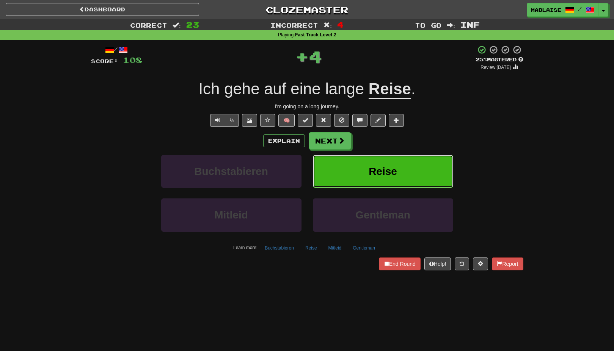
click at [329, 162] on button "Reise" at bounding box center [383, 171] width 140 height 33
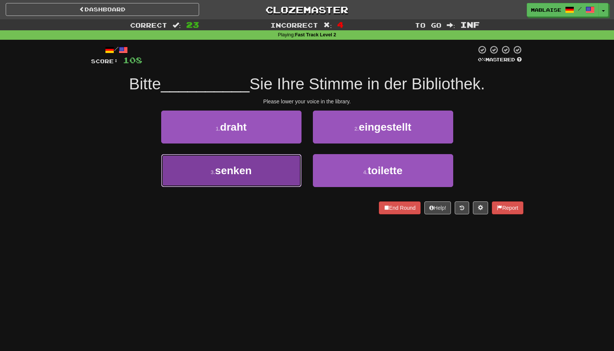
click at [212, 172] on small "3 ." at bounding box center [212, 172] width 5 height 6
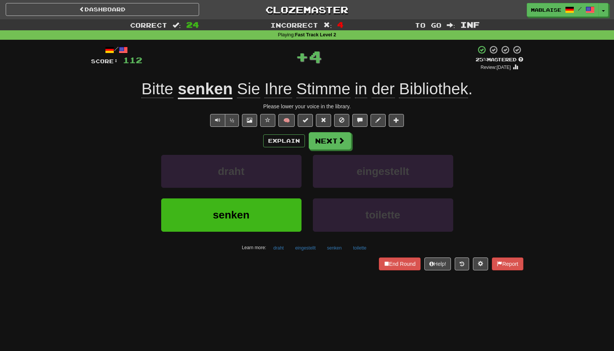
click at [212, 84] on u "senken" at bounding box center [205, 89] width 55 height 19
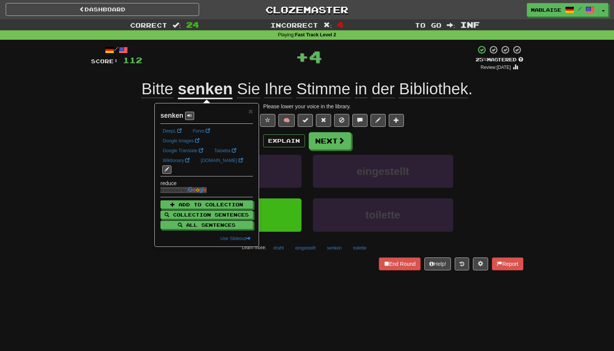
click at [173, 116] on strong "senken" at bounding box center [171, 116] width 23 height 8
copy strong "senken"
click at [114, 126] on div "½ 🧠" at bounding box center [307, 120] width 432 height 13
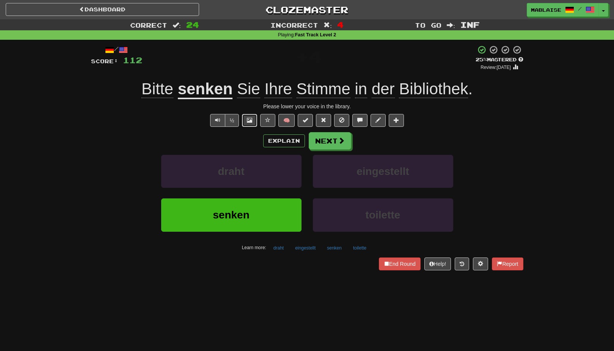
click at [253, 122] on button at bounding box center [249, 120] width 15 height 13
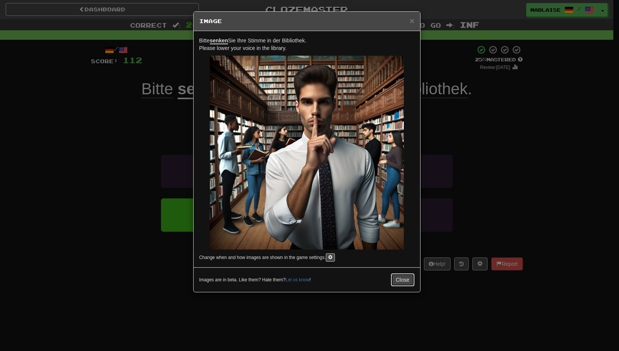
click at [395, 283] on button "Close" at bounding box center [402, 280] width 23 height 13
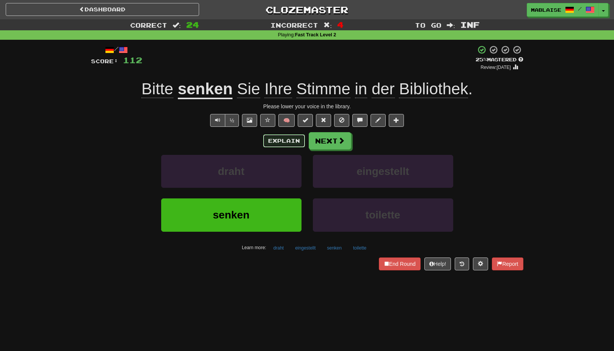
click at [273, 136] on button "Explain" at bounding box center [284, 141] width 42 height 13
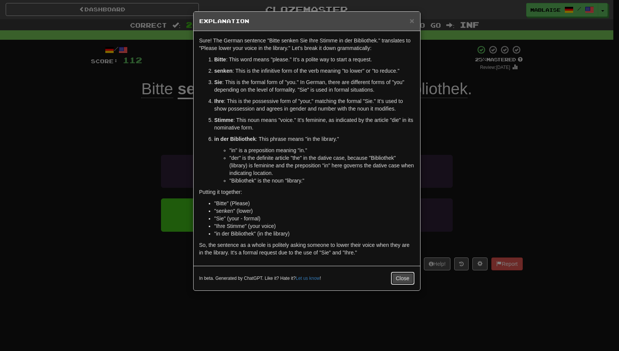
click at [398, 279] on button "Close" at bounding box center [402, 278] width 23 height 13
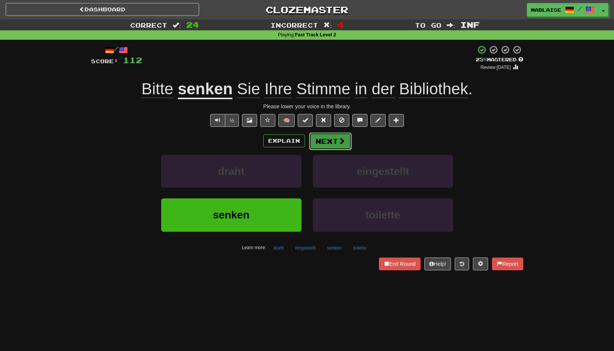
click at [340, 141] on span at bounding box center [341, 141] width 7 height 7
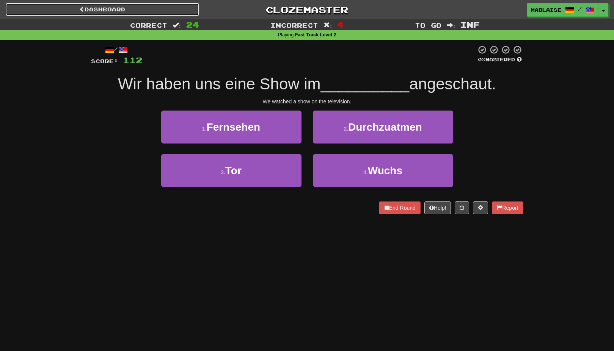
click at [126, 5] on link "Dashboard" at bounding box center [102, 9] width 193 height 13
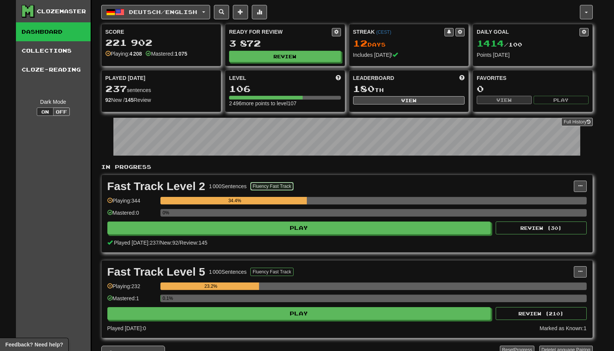
click at [268, 182] on button "Fluency Fast Track" at bounding box center [271, 186] width 43 height 8
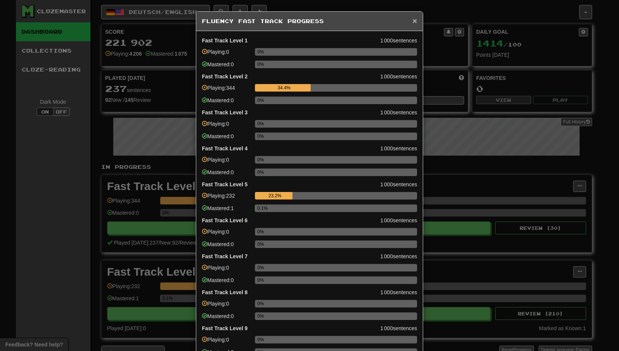
click at [413, 20] on span "×" at bounding box center [415, 20] width 5 height 9
